Goal: Transaction & Acquisition: Purchase product/service

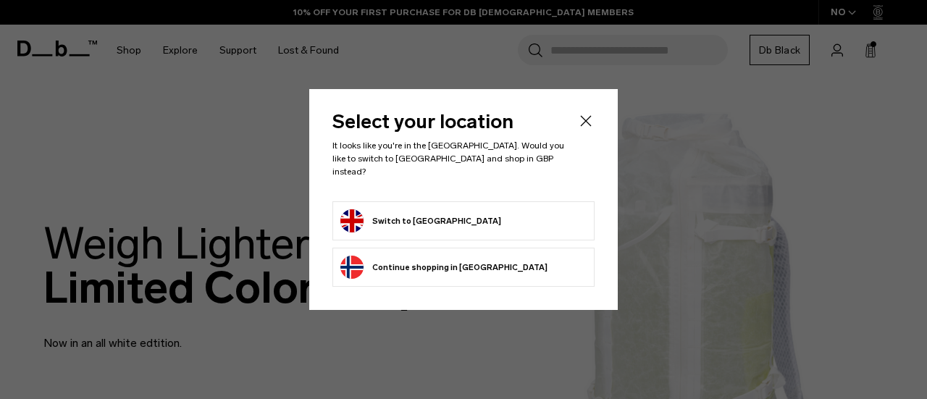
click at [433, 211] on button "Switch to United Kingdom" at bounding box center [420, 220] width 161 height 23
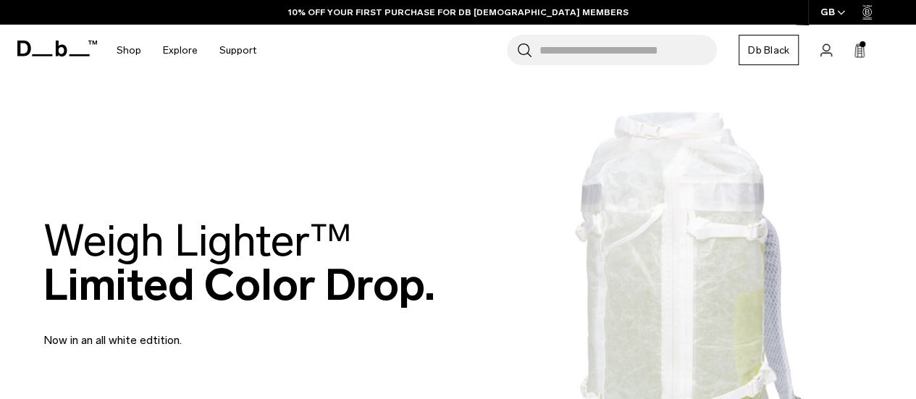
click at [855, 56] on icon at bounding box center [859, 51] width 9 height 11
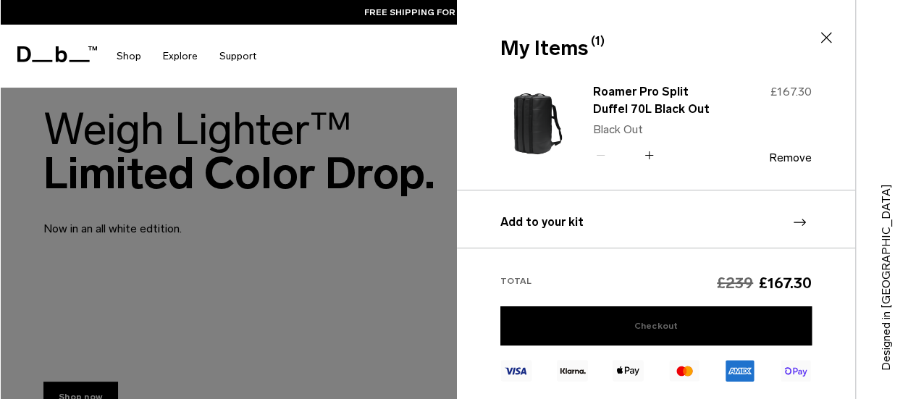
scroll to position [110, 0]
click at [662, 327] on link "Checkout" at bounding box center [655, 325] width 311 height 39
